Goal: Transaction & Acquisition: Purchase product/service

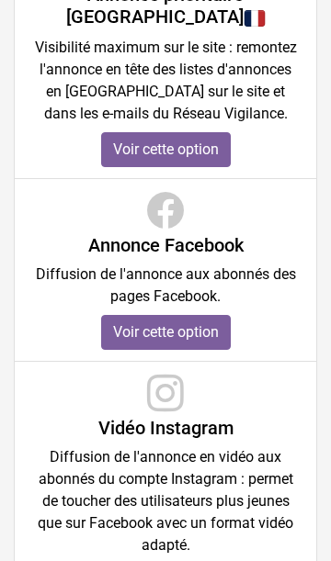
scroll to position [606, 0]
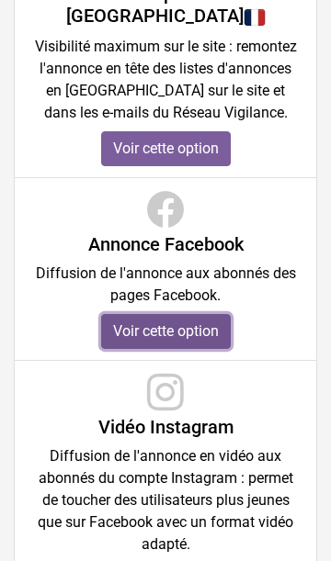
click at [182, 314] on link "Voir cette option" at bounding box center [165, 331] width 129 height 35
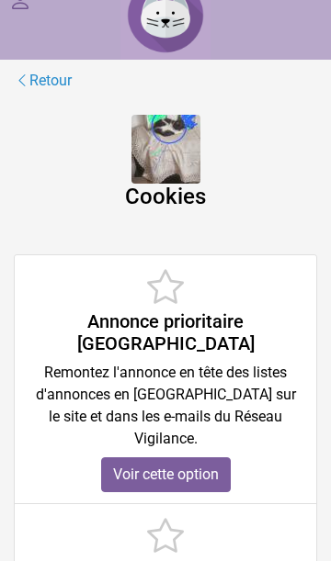
scroll to position [25, 0]
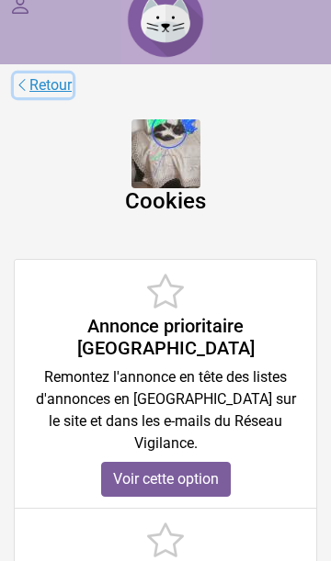
click at [56, 80] on link "Retour" at bounding box center [43, 85] width 59 height 24
